Goal: Navigation & Orientation: Find specific page/section

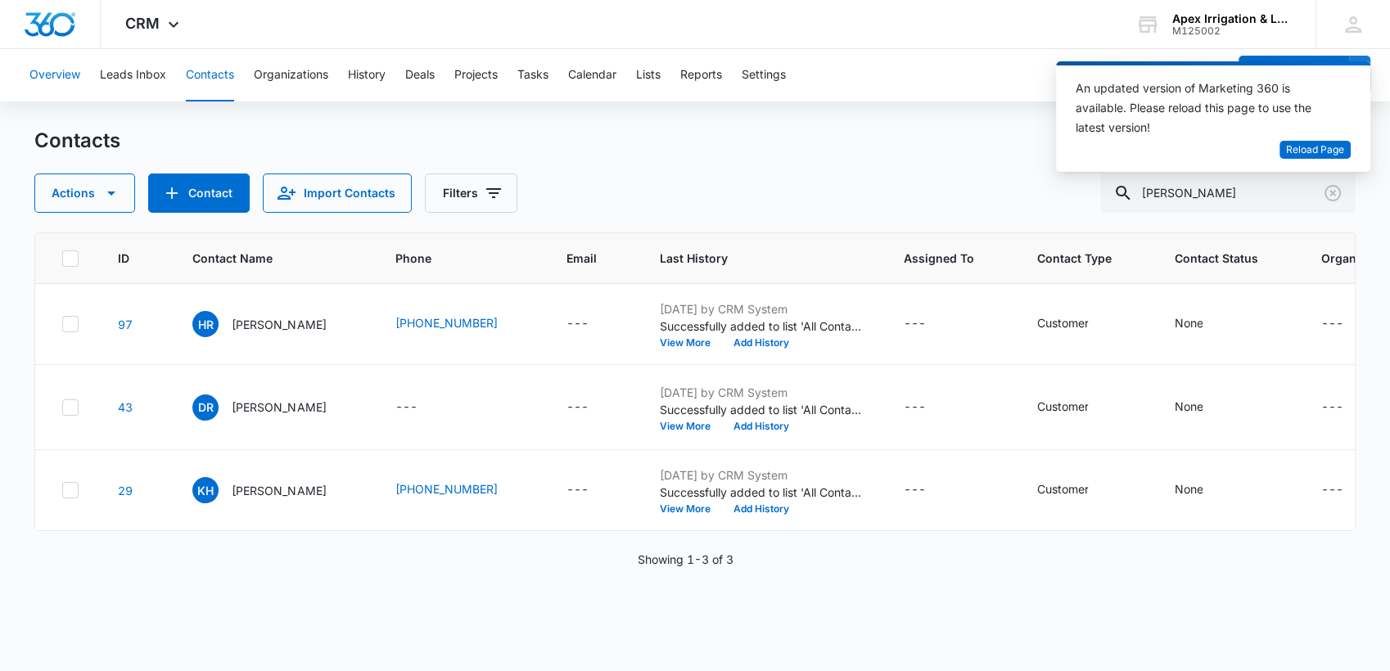
click at [46, 75] on button "Overview" at bounding box center [54, 75] width 51 height 52
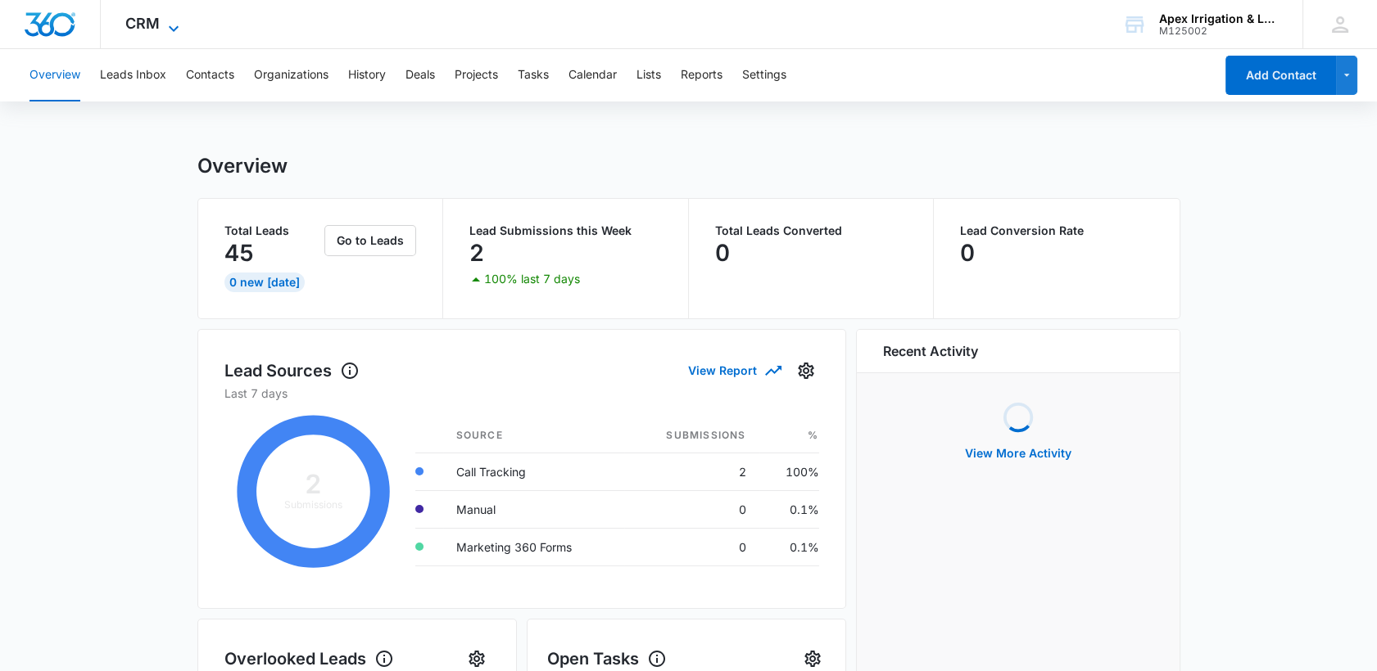
click at [165, 29] on icon at bounding box center [174, 29] width 20 height 20
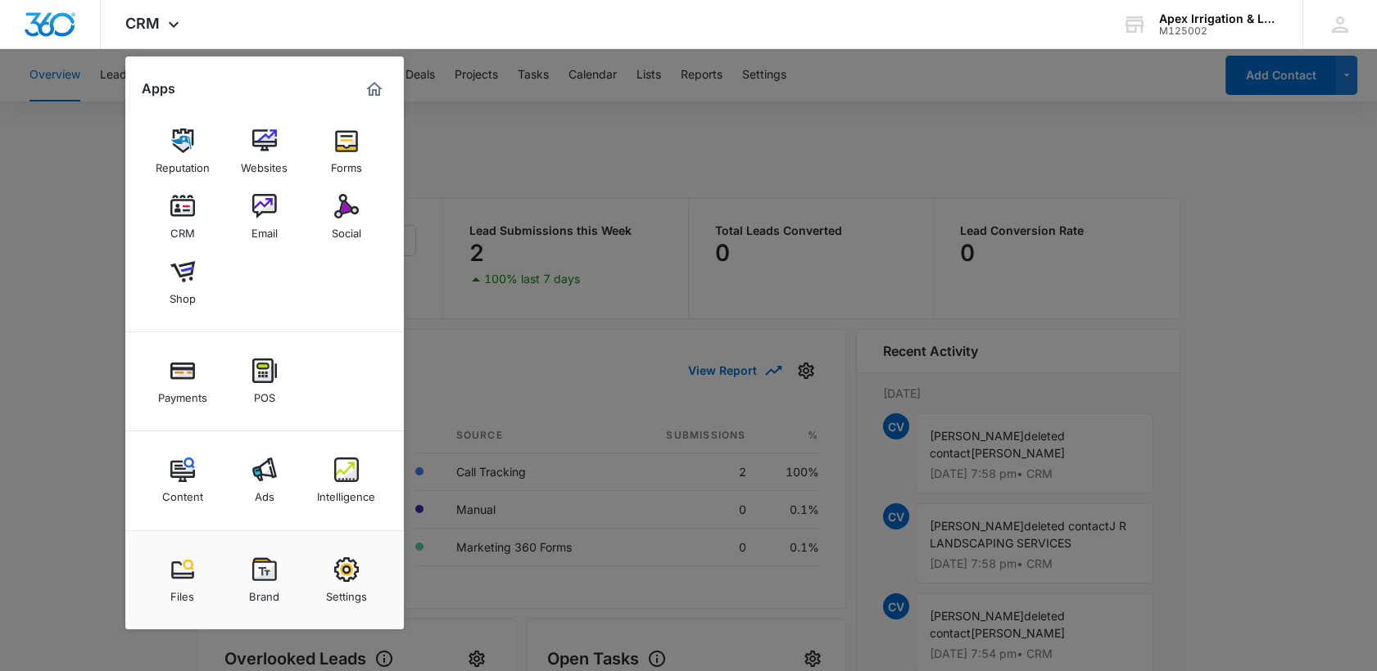
click at [636, 129] on div at bounding box center [688, 335] width 1377 height 671
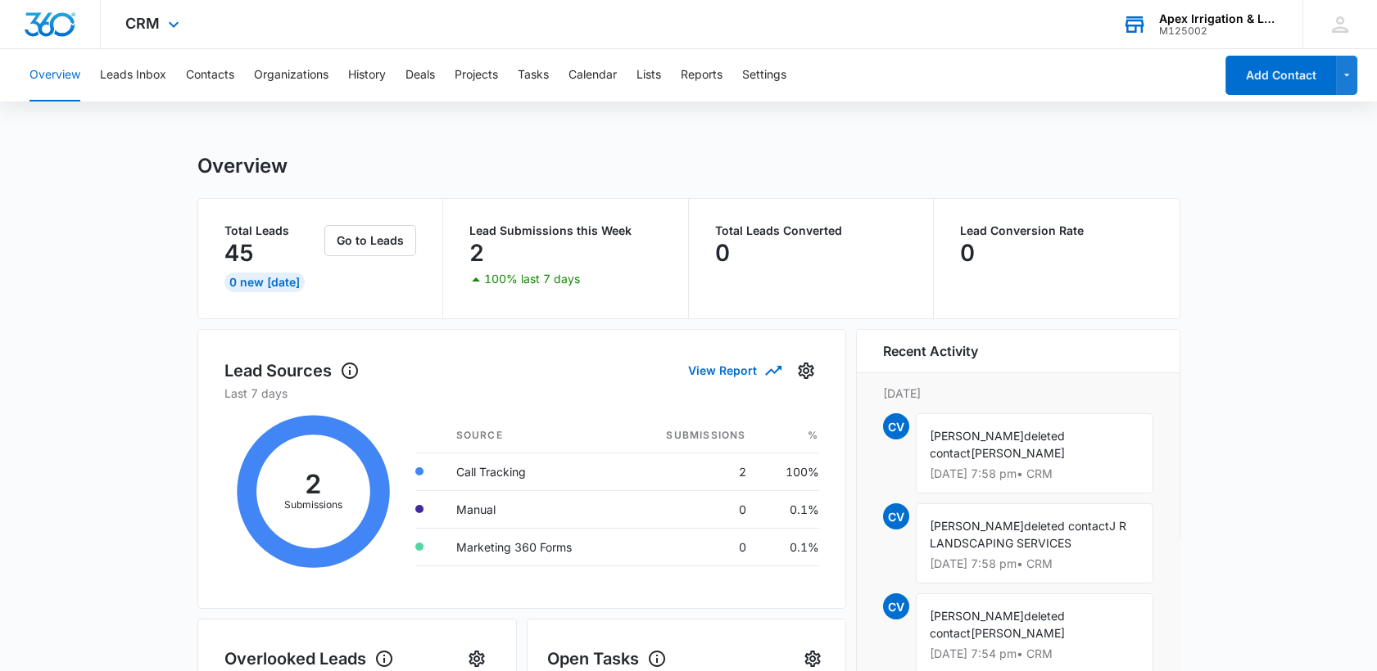
click at [1194, 25] on div "M125002" at bounding box center [1219, 30] width 120 height 11
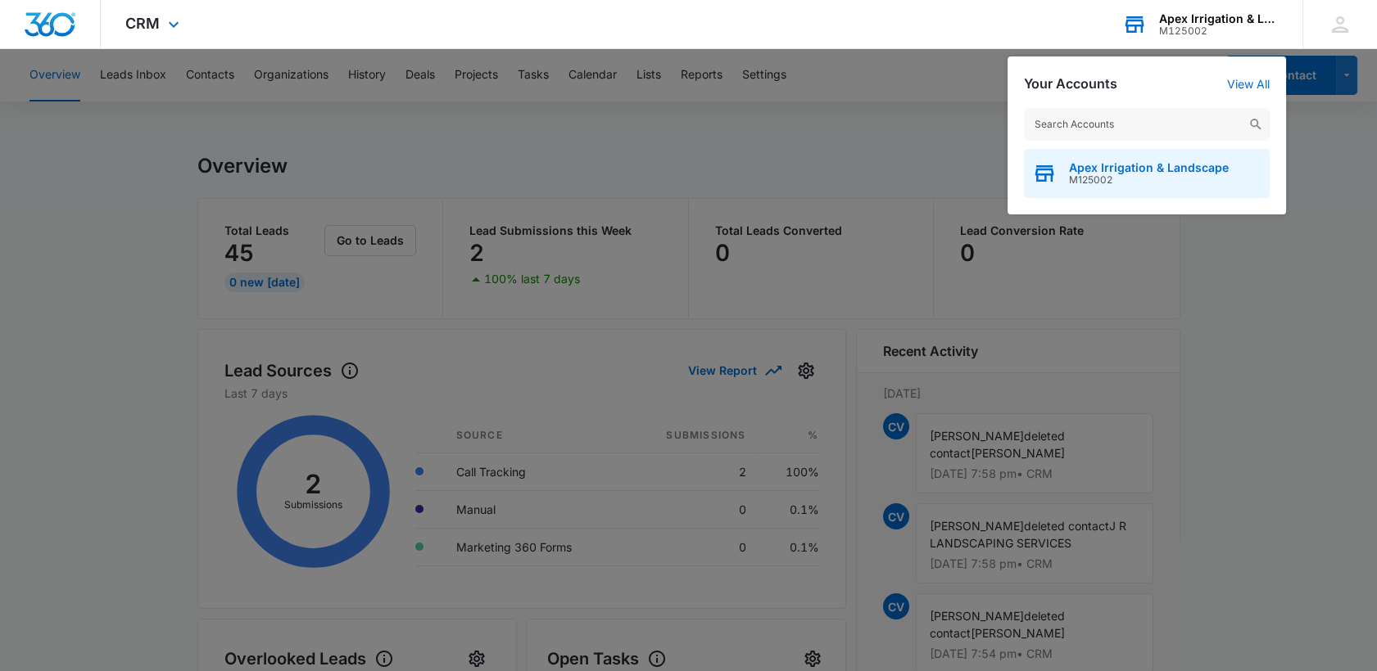
click at [1083, 174] on span "M125002" at bounding box center [1149, 179] width 160 height 11
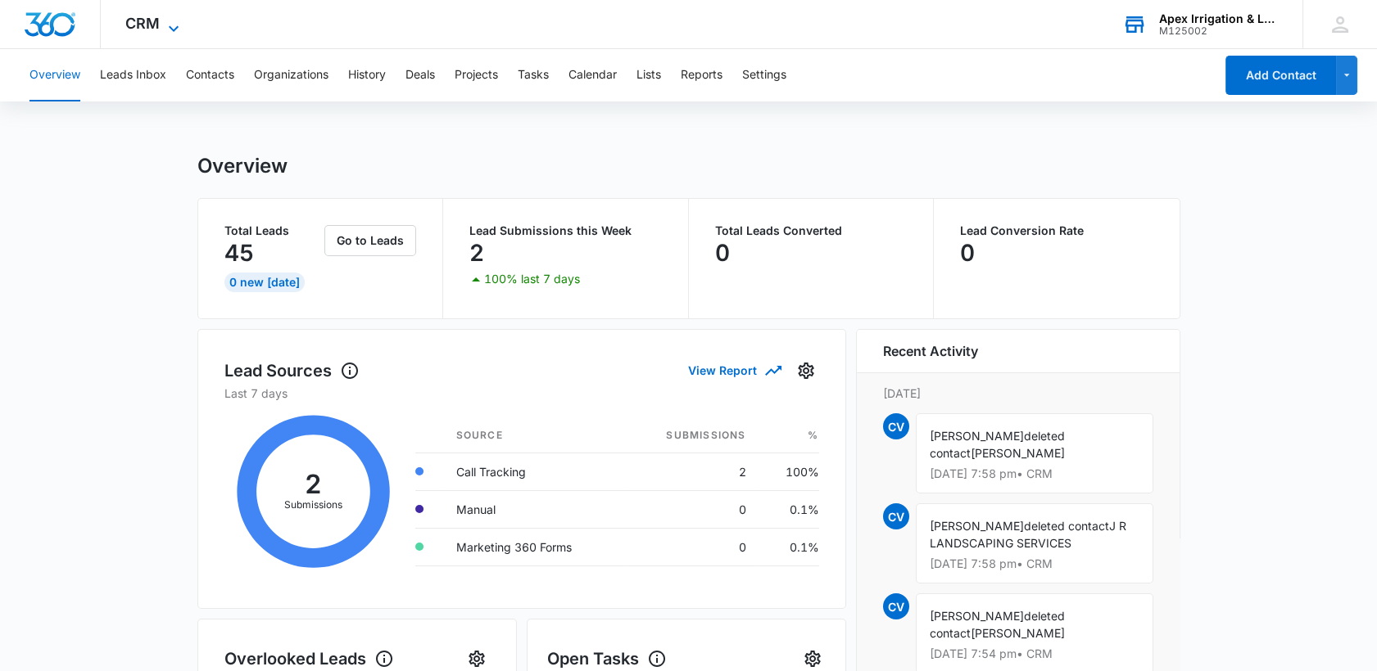
click at [152, 24] on span "CRM" at bounding box center [142, 23] width 34 height 17
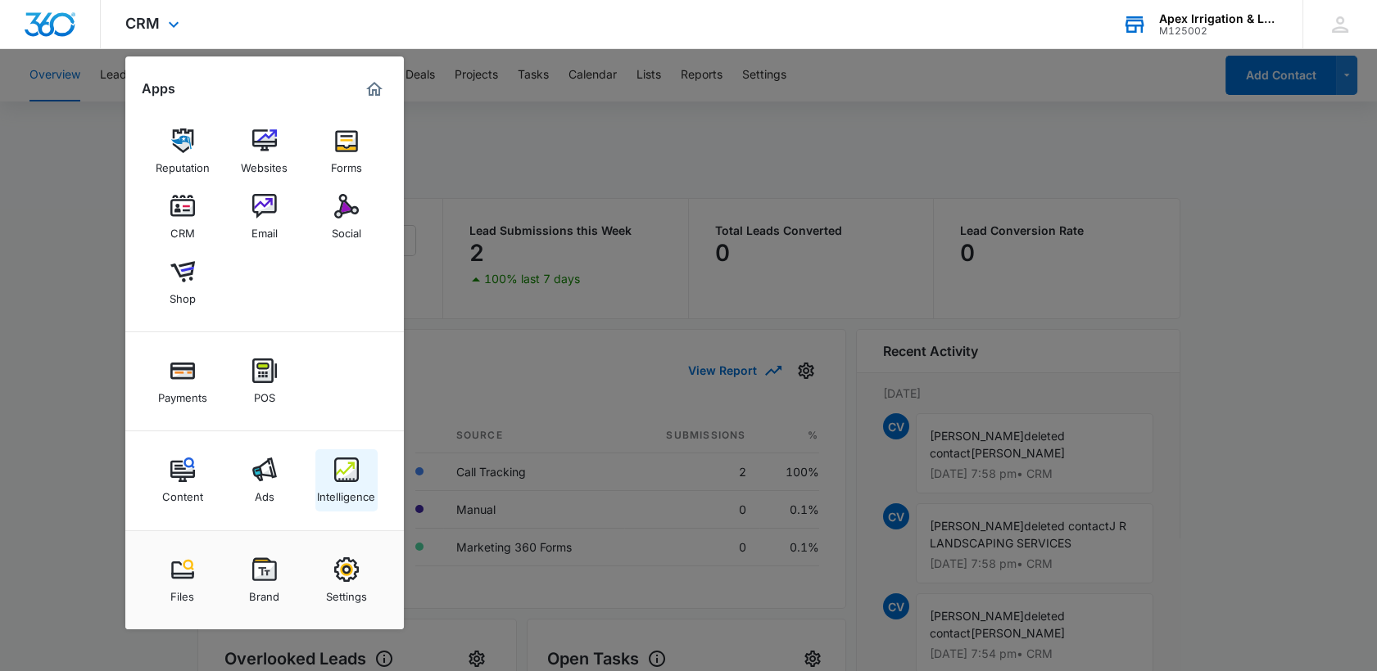
click at [345, 486] on div "Intelligence" at bounding box center [346, 492] width 58 height 21
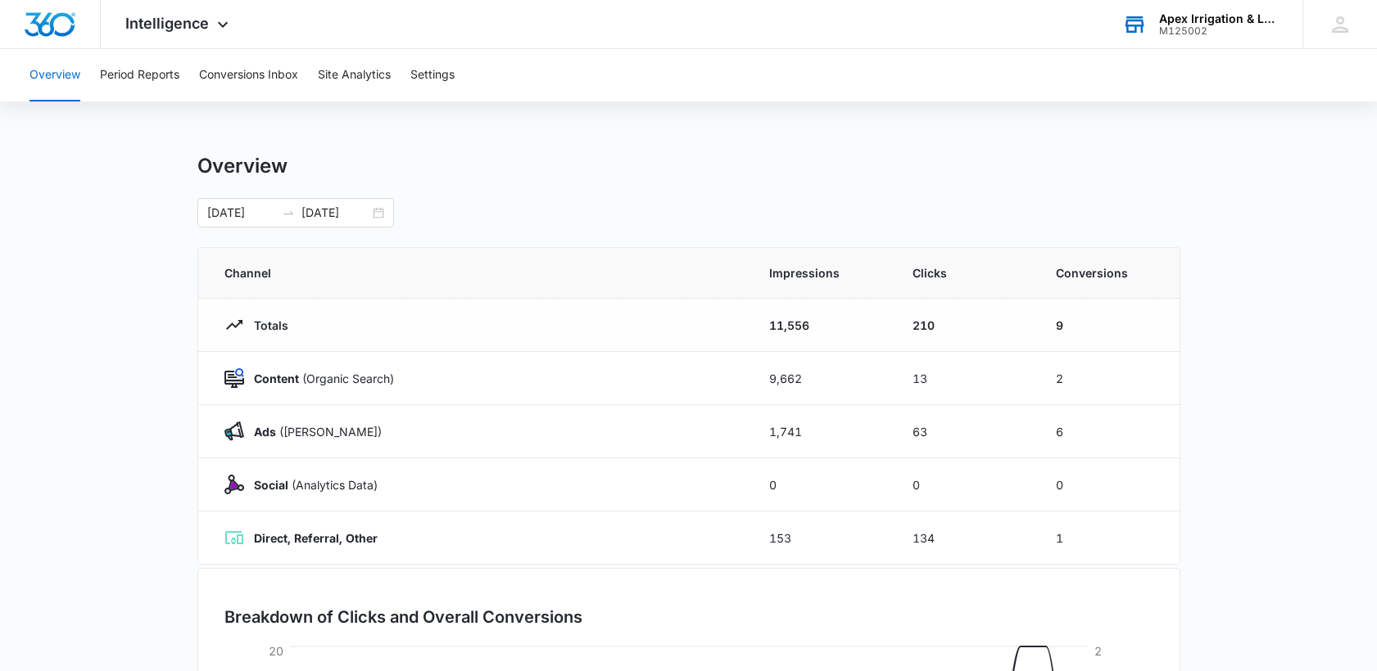
click at [801, 75] on div "Overview Period Reports Conversions Inbox Site Analytics Settings" at bounding box center [688, 75] width 1337 height 52
click at [194, 16] on span "Intelligence" at bounding box center [167, 23] width 84 height 17
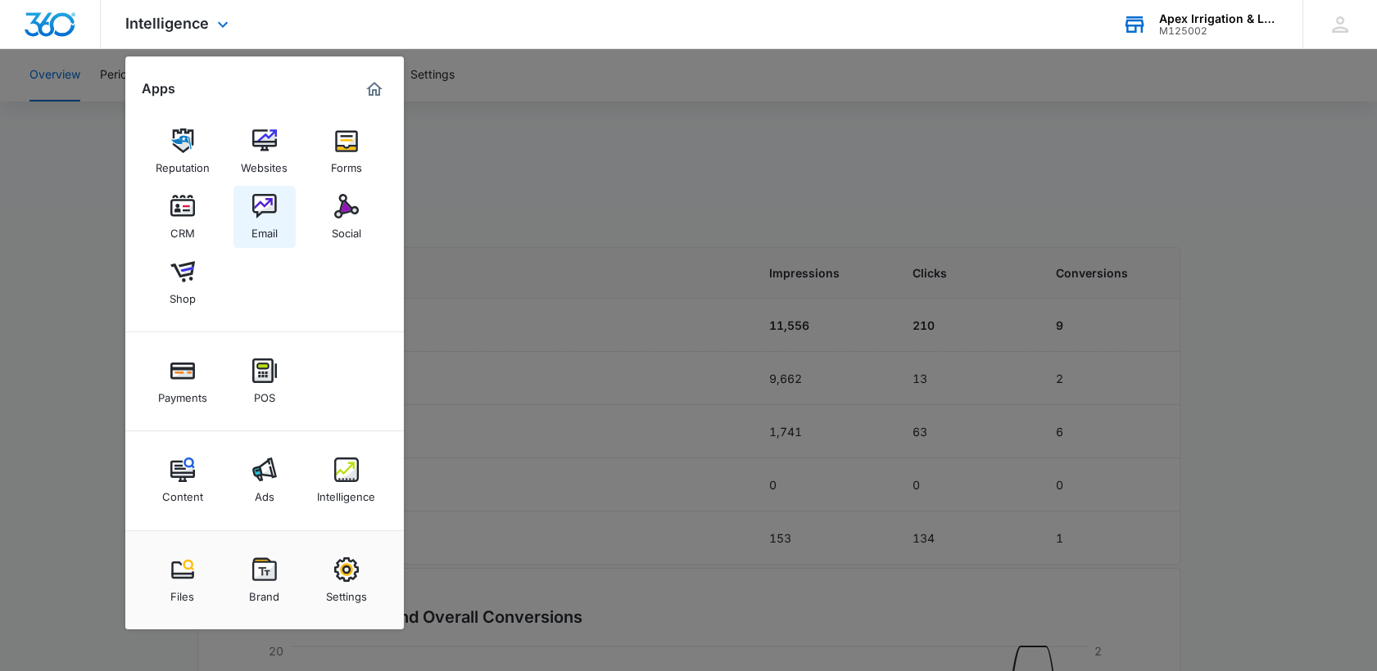
click at [265, 208] on img at bounding box center [264, 206] width 25 height 25
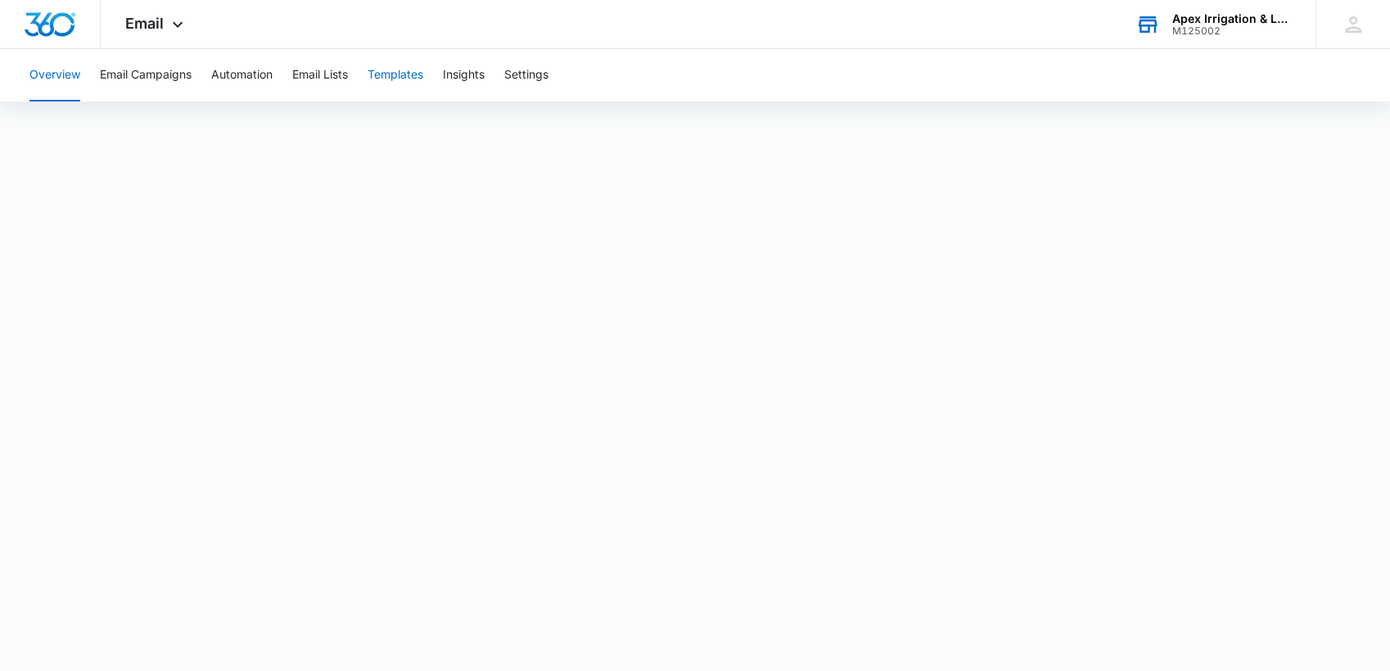
click at [376, 75] on button "Templates" at bounding box center [396, 75] width 56 height 52
click at [322, 75] on button "Email Lists" at bounding box center [320, 75] width 56 height 52
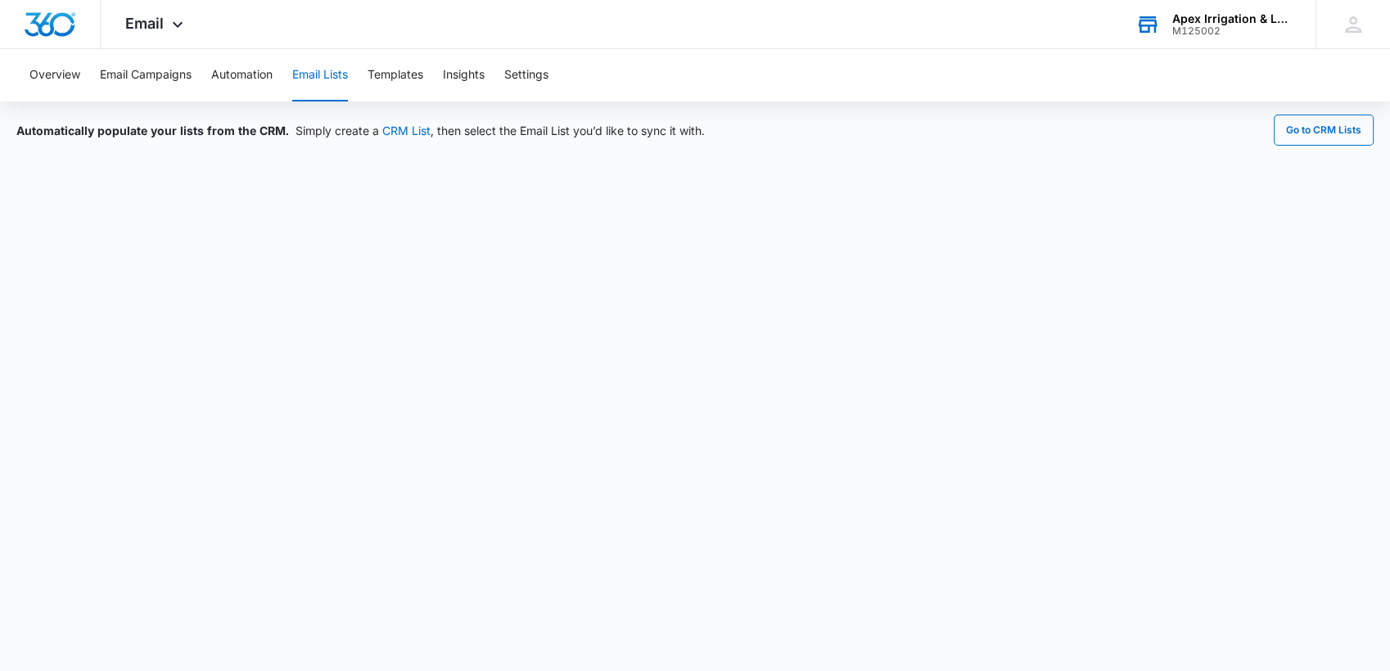
click at [322, 75] on button "Email Lists" at bounding box center [320, 75] width 56 height 52
click at [259, 84] on button "Automation" at bounding box center [241, 75] width 61 height 52
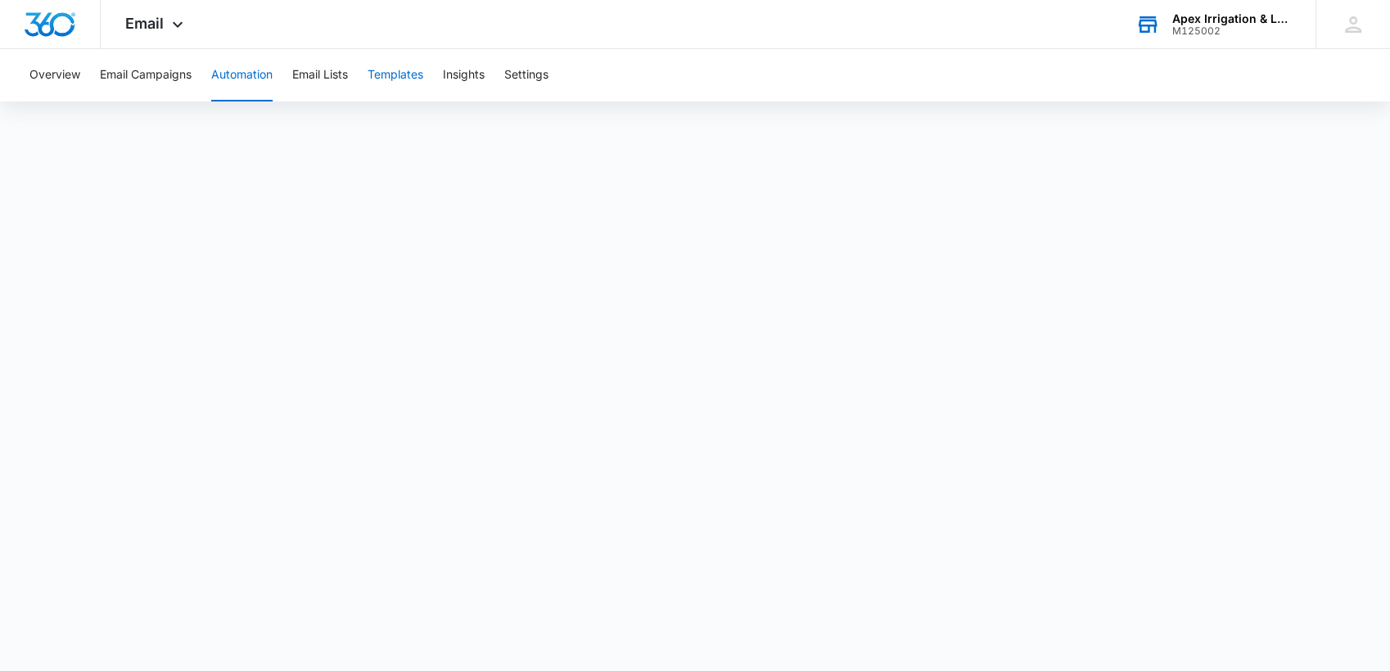
click at [397, 78] on button "Templates" at bounding box center [396, 75] width 56 height 52
click at [53, 76] on button "Overview" at bounding box center [54, 75] width 51 height 52
